Goal: Task Accomplishment & Management: Complete application form

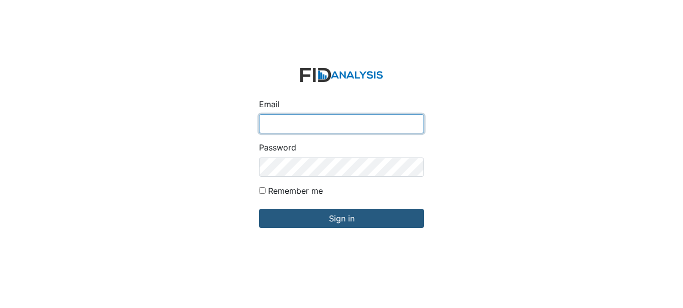
click at [291, 122] on input "Email" at bounding box center [341, 123] width 165 height 19
type input "[EMAIL_ADDRESS][DOMAIN_NAME]"
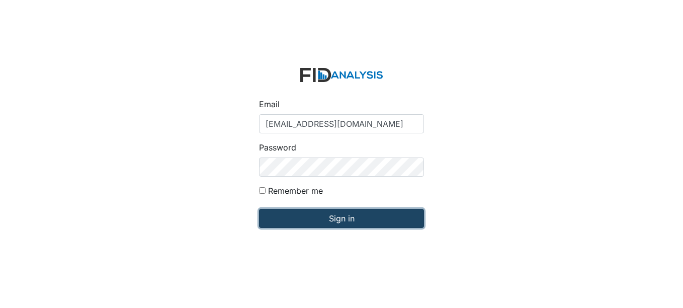
click at [353, 217] on input "Sign in" at bounding box center [341, 218] width 165 height 19
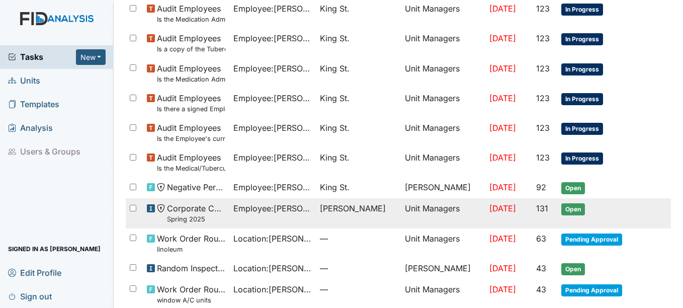
scroll to position [695, 0]
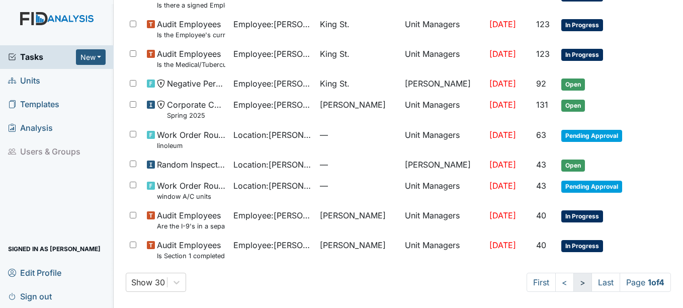
click at [574, 283] on link ">" at bounding box center [583, 282] width 19 height 19
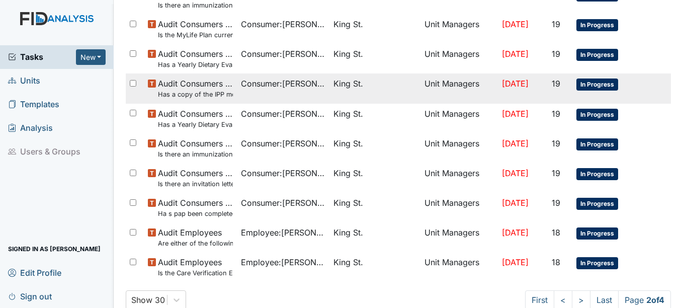
click at [594, 82] on span "In Progress" at bounding box center [598, 84] width 42 height 12
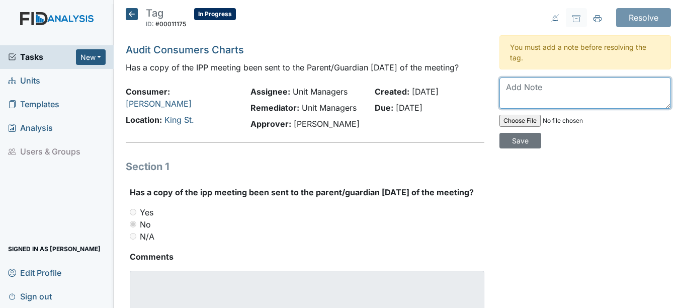
click at [519, 93] on textarea at bounding box center [586, 92] width 172 height 31
click at [513, 89] on textarea at bounding box center [586, 92] width 172 height 31
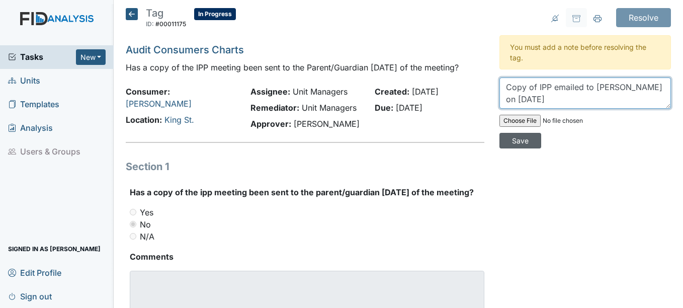
type textarea "Copy of IPP emailed to Mr. Nash on 1-14-25"
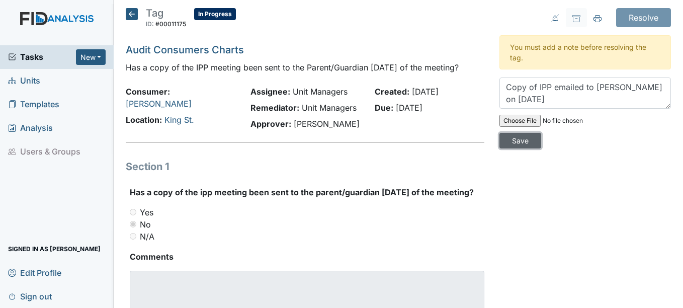
click at [514, 139] on input "Save" at bounding box center [521, 141] width 42 height 16
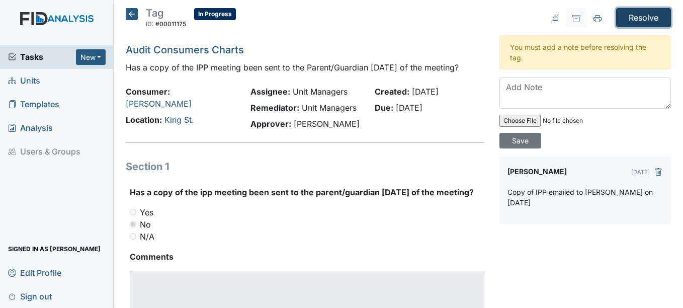
click at [640, 17] on input "Resolve" at bounding box center [643, 17] width 55 height 19
